Goal: Information Seeking & Learning: Find specific fact

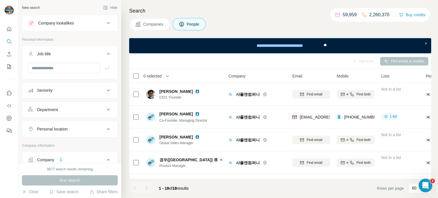
scroll to position [315, 0]
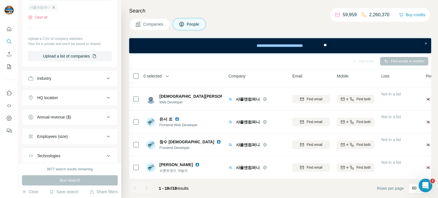
click at [52, 6] on icon "button" at bounding box center [53, 7] width 3 height 3
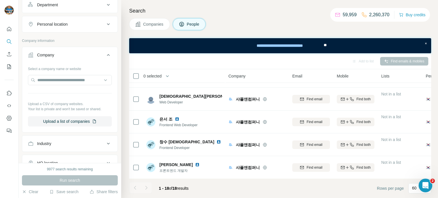
scroll to position [105, 0]
click at [55, 84] on input "text" at bounding box center [70, 80] width 84 height 10
paste input "**********"
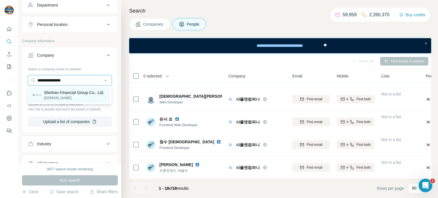
type input "**********"
click at [79, 90] on p "Shinhan Financial Group Co., Ltd." at bounding box center [74, 93] width 60 height 6
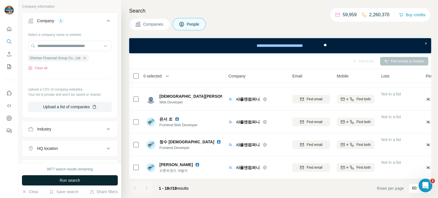
scroll to position [140, 0]
click at [67, 181] on span "Run search" at bounding box center [70, 181] width 21 height 6
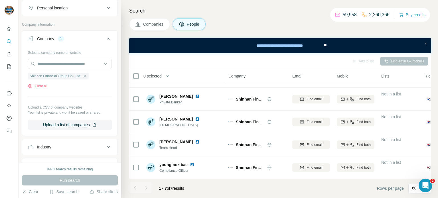
scroll to position [44, 0]
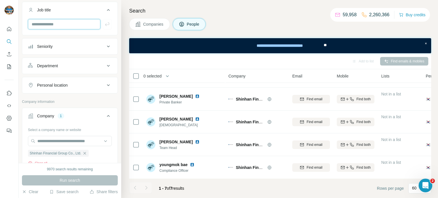
click at [68, 24] on input "text" at bounding box center [64, 24] width 72 height 10
type input "**********"
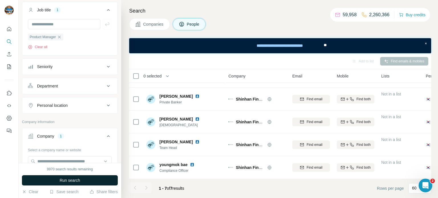
click at [82, 178] on button "Run search" at bounding box center [70, 180] width 96 height 10
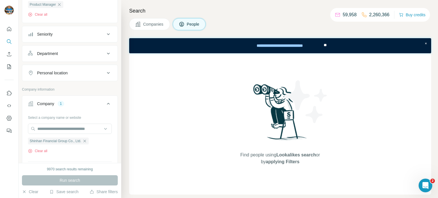
scroll to position [74, 0]
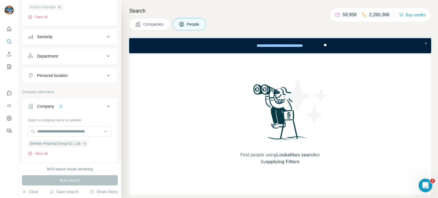
click at [60, 5] on icon "button" at bounding box center [59, 7] width 5 height 5
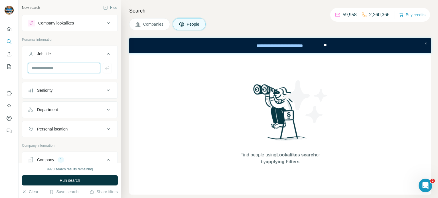
click at [55, 67] on input "text" at bounding box center [64, 68] width 72 height 10
type input "**********"
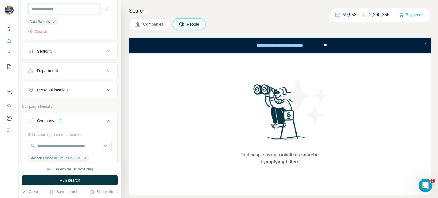
scroll to position [74, 0]
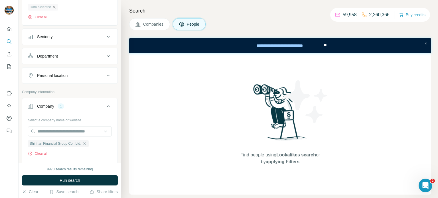
click at [55, 5] on icon "button" at bounding box center [54, 7] width 5 height 5
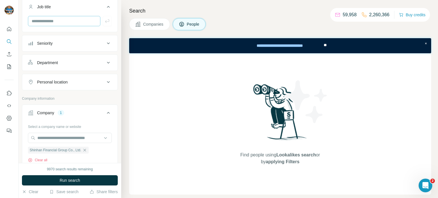
scroll to position [47, 0]
click at [64, 23] on input "text" at bounding box center [64, 21] width 72 height 10
type input "**********"
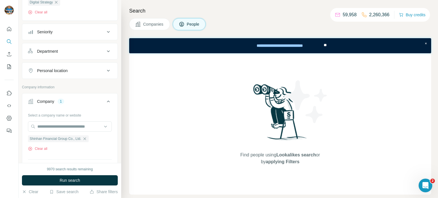
scroll to position [75, 0]
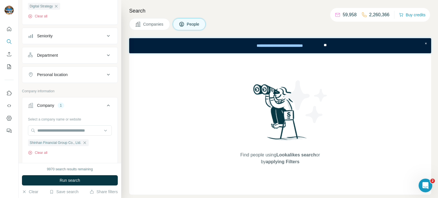
click at [54, 183] on button "Run search" at bounding box center [70, 180] width 96 height 10
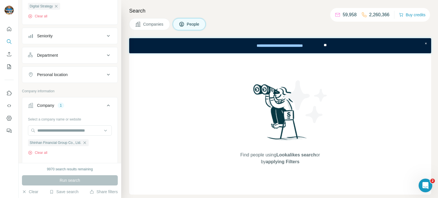
click at [129, 142] on div "Find people using Lookalikes search or by applying Filters" at bounding box center [280, 123] width 302 height 141
click at [260, 16] on div "Search Companies People Find people using Lookalikes search or by applying Filt…" at bounding box center [279, 99] width 317 height 198
click at [60, 5] on div "Digital Strategy" at bounding box center [44, 6] width 32 height 7
click at [58, 6] on icon "button" at bounding box center [56, 7] width 5 height 5
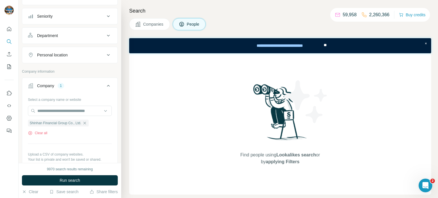
click at [52, 17] on div "Seniority" at bounding box center [44, 16] width 15 height 6
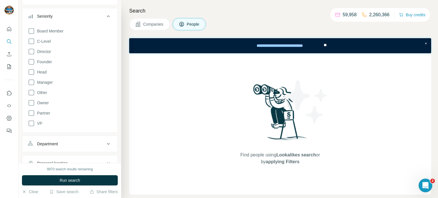
click at [52, 17] on div "Seniority" at bounding box center [44, 16] width 15 height 6
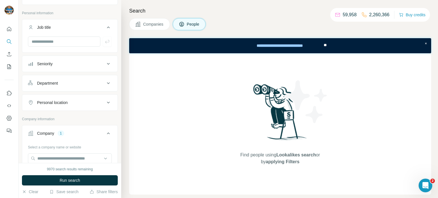
scroll to position [26, 0]
click at [50, 38] on input "text" at bounding box center [64, 42] width 72 height 10
type input "**********"
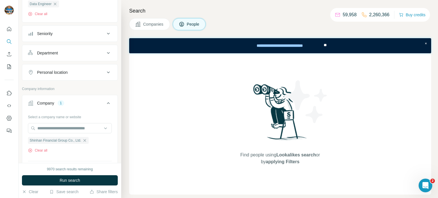
scroll to position [75, 0]
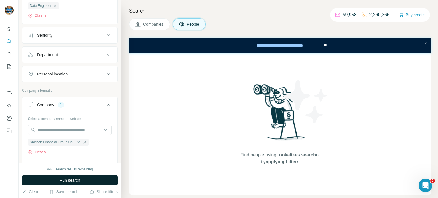
click at [76, 178] on span "Run search" at bounding box center [70, 181] width 21 height 6
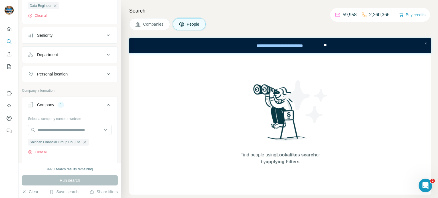
scroll to position [72, 0]
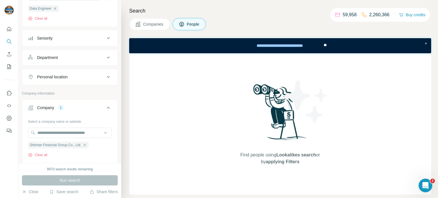
click at [123, 66] on div "Search Companies People Find people using Lookalikes search or by applying Filt…" at bounding box center [279, 99] width 317 height 198
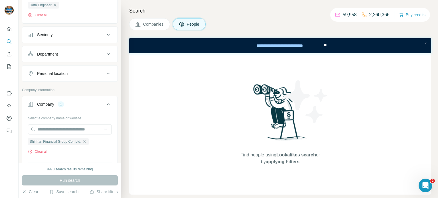
scroll to position [73, 0]
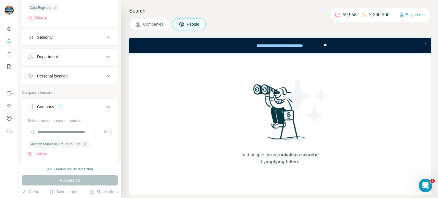
click at [252, 21] on div "Companies People" at bounding box center [280, 24] width 302 height 12
click at [56, 8] on icon "button" at bounding box center [55, 7] width 5 height 5
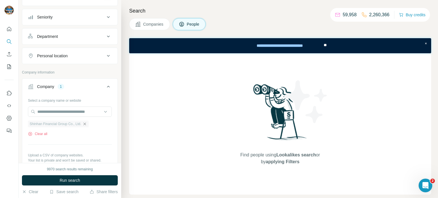
click at [86, 123] on icon "button" at bounding box center [84, 124] width 5 height 5
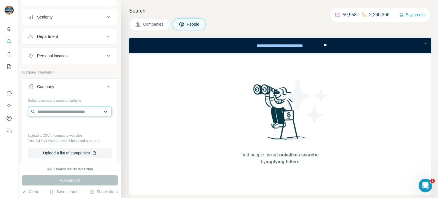
click at [77, 112] on input "text" at bounding box center [70, 112] width 84 height 10
paste input "**********"
click at [62, 112] on input "**********" at bounding box center [70, 112] width 84 height 10
paste input "text"
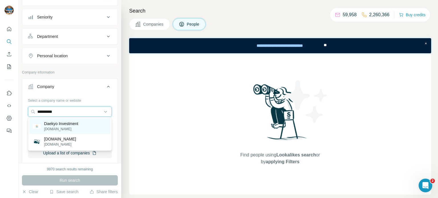
type input "**********"
click at [65, 125] on p "Daekyo Investment" at bounding box center [61, 124] width 34 height 6
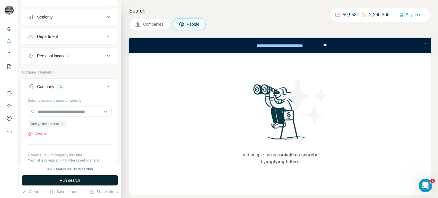
click at [77, 179] on span "Run search" at bounding box center [70, 181] width 21 height 6
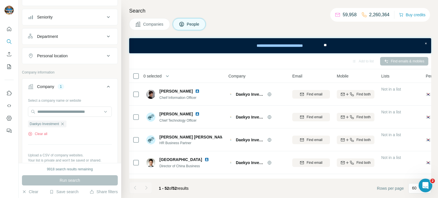
scroll to position [8, 0]
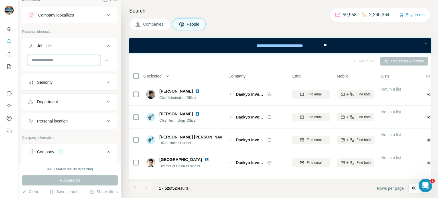
click at [55, 59] on input "text" at bounding box center [64, 60] width 72 height 10
type input "*"
type input "**"
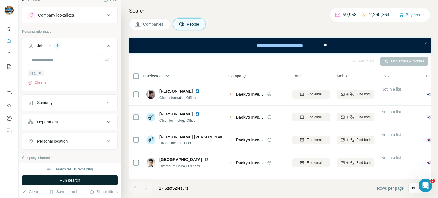
click at [73, 178] on span "Run search" at bounding box center [70, 181] width 21 height 6
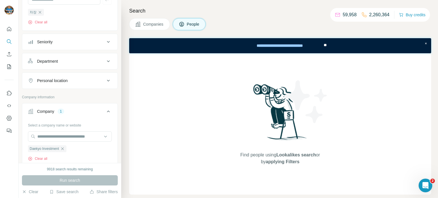
scroll to position [73, 0]
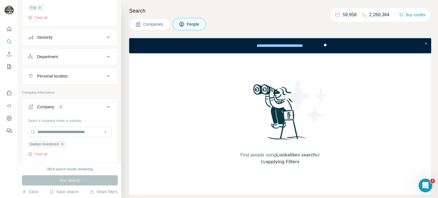
click at [256, 21] on div "Companies People" at bounding box center [280, 24] width 302 height 12
click at [64, 143] on icon "button" at bounding box center [62, 144] width 5 height 5
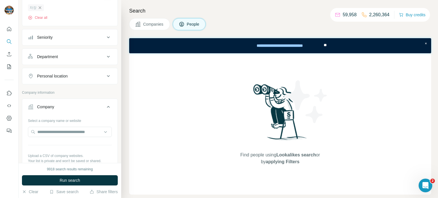
click at [40, 7] on icon "button" at bounding box center [40, 7] width 3 height 3
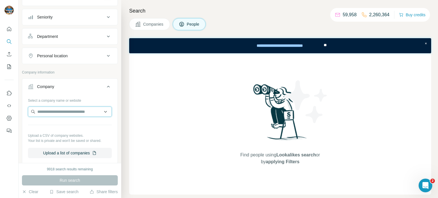
click at [54, 111] on input "text" at bounding box center [70, 112] width 84 height 10
paste input "********"
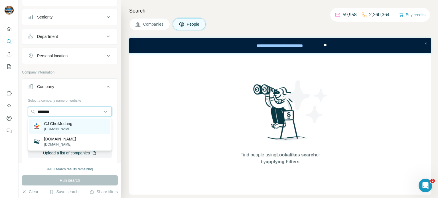
type input "********"
click at [76, 126] on div "CJ CheilJedang [DOMAIN_NAME]" at bounding box center [69, 126] width 81 height 15
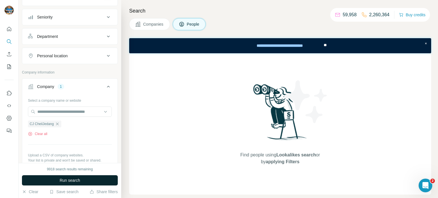
click at [74, 182] on span "Run search" at bounding box center [70, 181] width 21 height 6
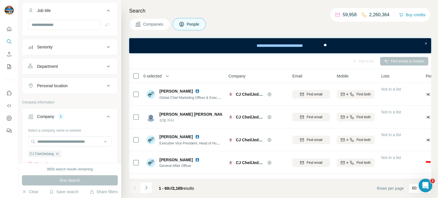
scroll to position [42, 0]
click at [78, 27] on input "text" at bounding box center [64, 26] width 72 height 10
paste input "**"
type input "**"
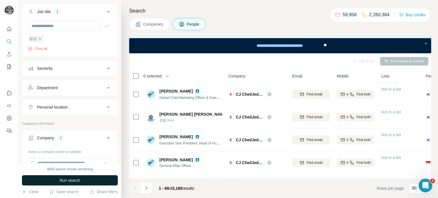
click at [65, 184] on button "Run search" at bounding box center [70, 180] width 96 height 10
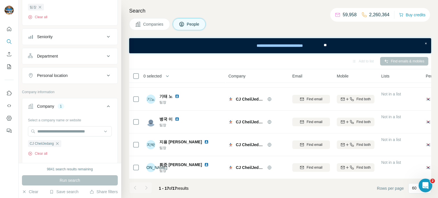
scroll to position [74, 0]
click at [260, 25] on div "Companies People" at bounding box center [280, 24] width 302 height 12
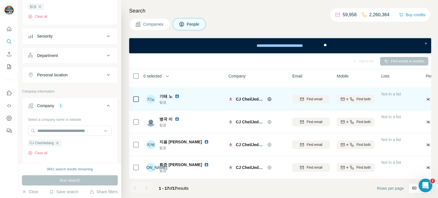
click at [175, 97] on img at bounding box center [177, 96] width 5 height 5
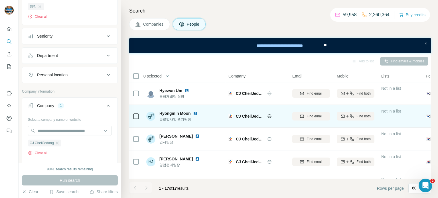
scroll to position [0, 0]
click at [195, 113] on img at bounding box center [195, 114] width 5 height 5
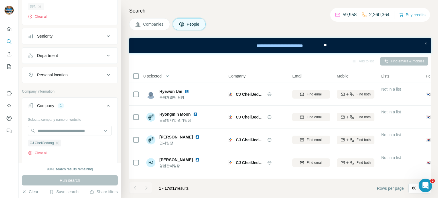
click at [40, 6] on icon "button" at bounding box center [40, 6] width 5 height 5
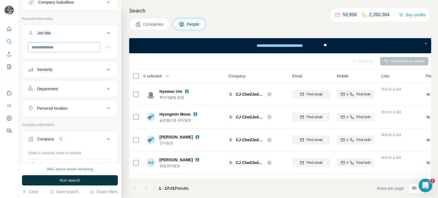
scroll to position [21, 0]
click at [51, 47] on input "text" at bounding box center [64, 47] width 72 height 10
type input "**********"
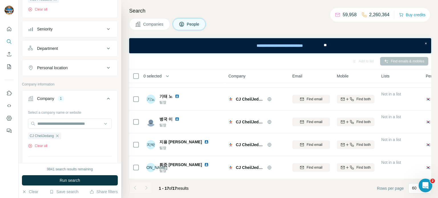
scroll to position [82, 0]
click at [74, 181] on span "Run search" at bounding box center [70, 181] width 21 height 6
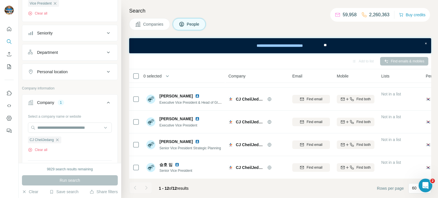
scroll to position [75, 0]
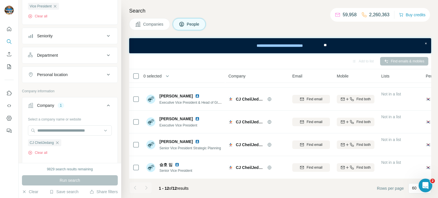
click at [271, 19] on div "Companies People" at bounding box center [280, 24] width 302 height 12
